Goal: Complete application form: Complete application form

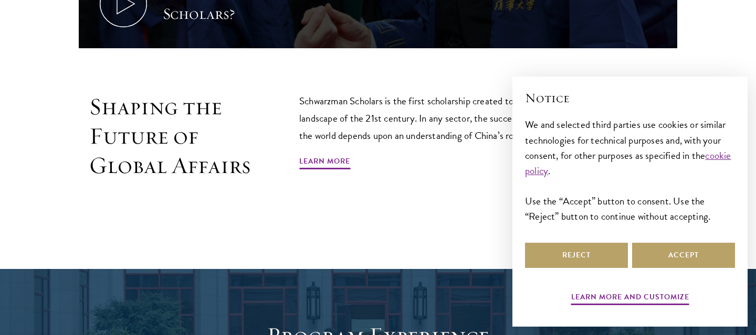
scroll to position [621, 0]
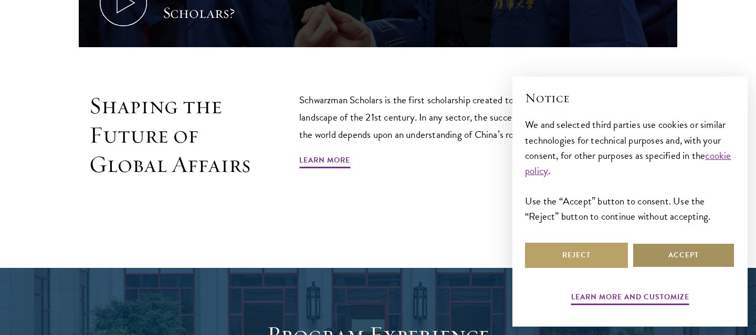
click at [672, 254] on button "Accept" at bounding box center [683, 255] width 103 height 25
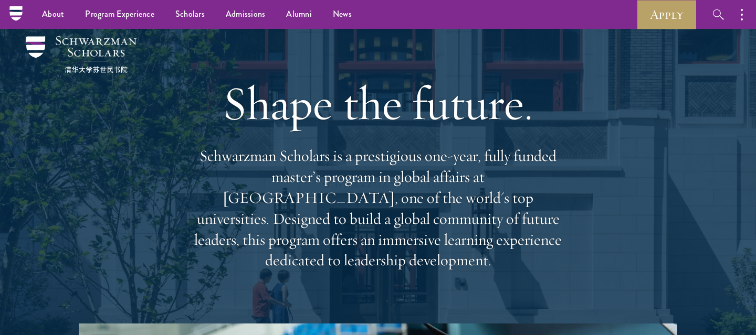
scroll to position [0, 0]
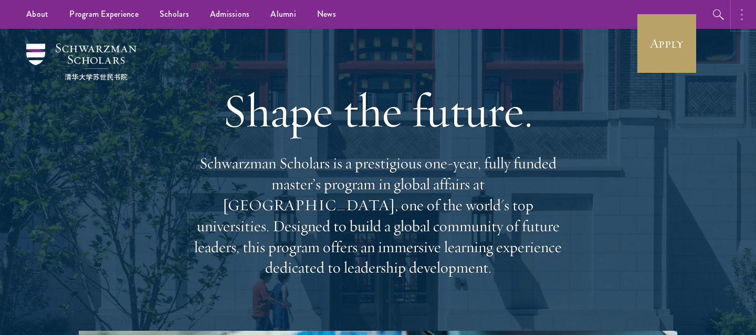
click at [741, 15] on circle "button" at bounding box center [741, 15] width 2 height 2
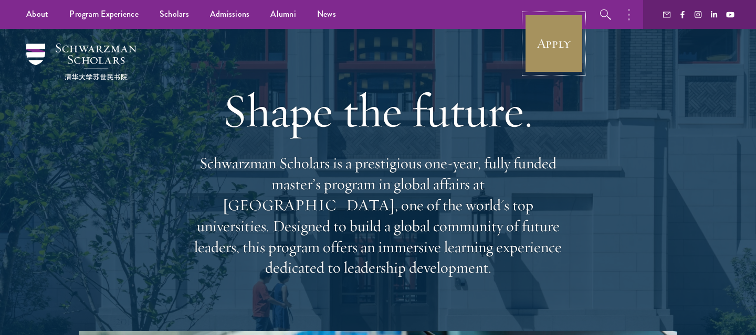
click at [554, 48] on link "Apply" at bounding box center [553, 43] width 59 height 59
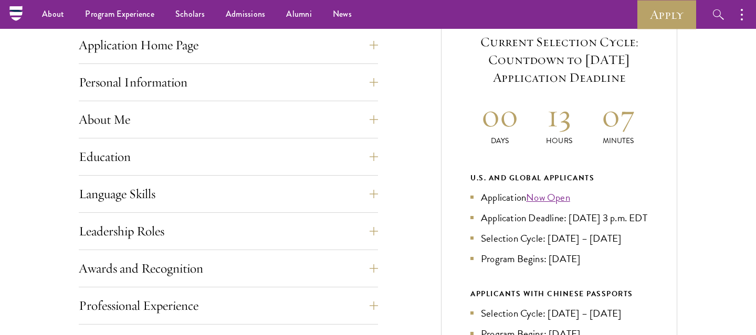
scroll to position [418, 0]
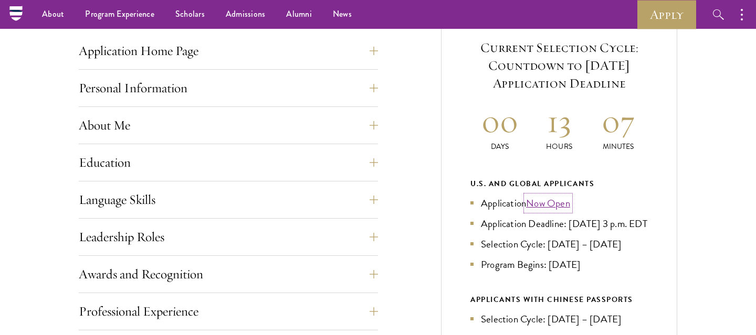
click at [546, 202] on link "Now Open" at bounding box center [548, 203] width 44 height 15
